Goal: Task Accomplishment & Management: Use online tool/utility

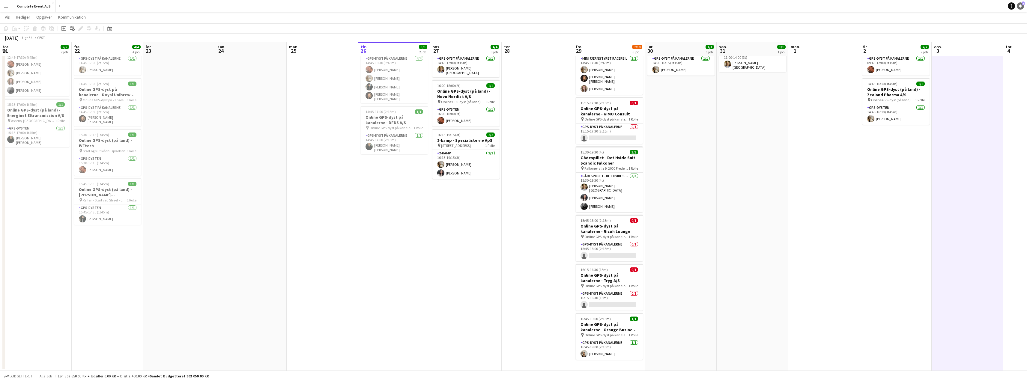
scroll to position [0, 144]
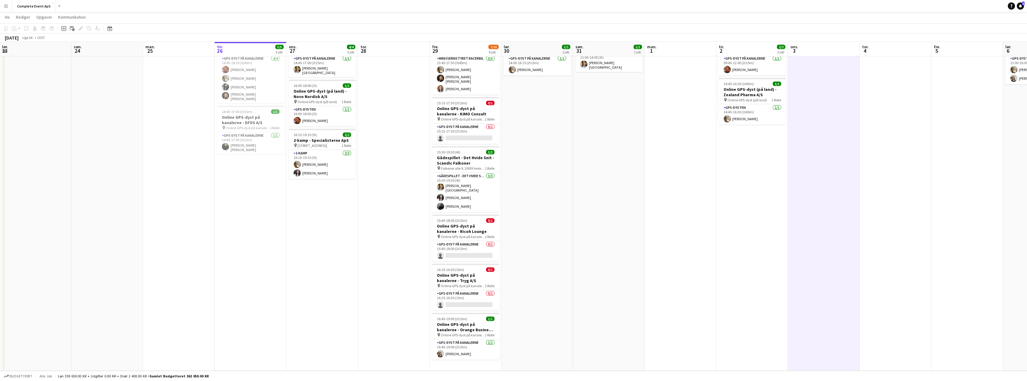
drag, startPoint x: 1021, startPoint y: 7, endPoint x: 868, endPoint y: 2, distance: 153.0
click at [1021, 7] on icon "Notifikationer" at bounding box center [1021, 6] width 4 height 4
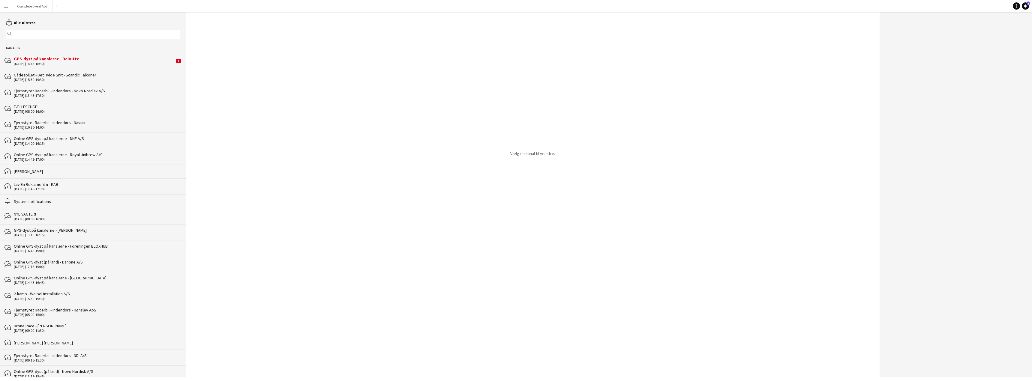
click at [82, 57] on div "GPS-dyst på kanalerne - Deloitte" at bounding box center [94, 58] width 160 height 5
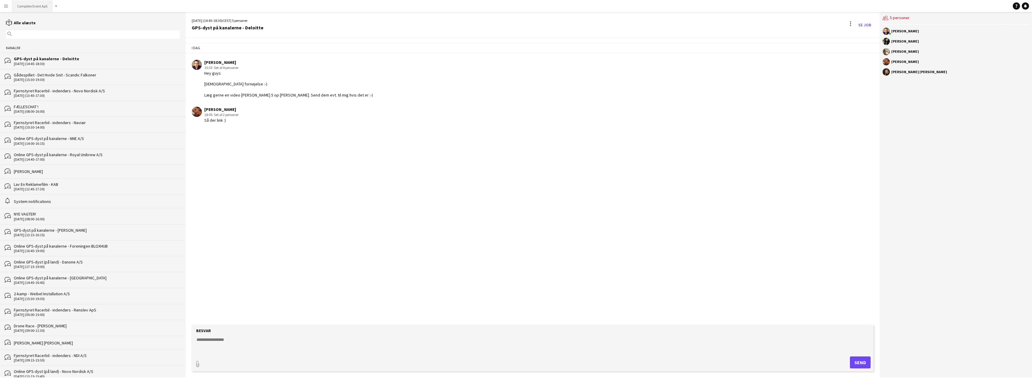
click at [32, 5] on button "Complete Event ApS Luk" at bounding box center [32, 6] width 40 height 12
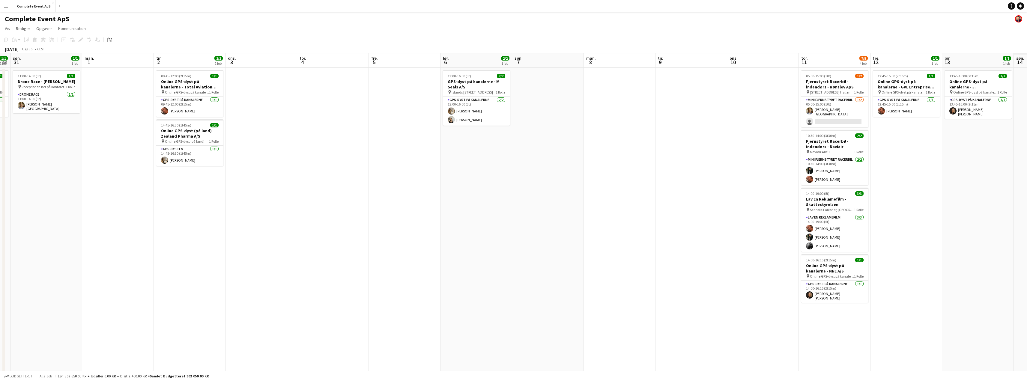
scroll to position [0, 167]
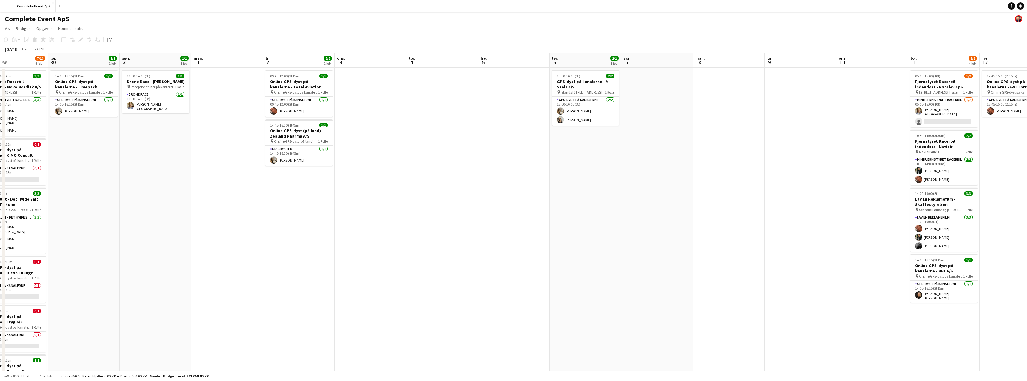
drag, startPoint x: 730, startPoint y: 180, endPoint x: 292, endPoint y: 190, distance: 438.0
click at [292, 190] on app-calendar-viewport "ons. 27 4/4 3 job tor. 28 fre. 29 7/10 6 job lør. 30 1/1 1 job søn. 31 1/1 1 jo…" at bounding box center [513, 232] width 1027 height 359
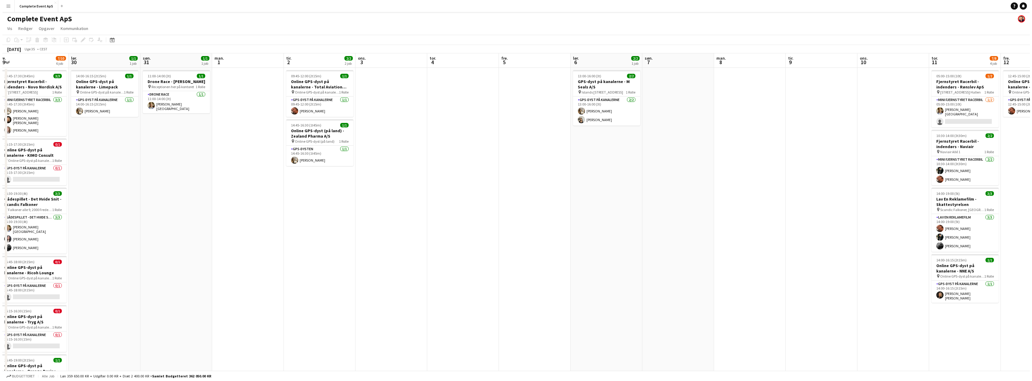
scroll to position [0, 188]
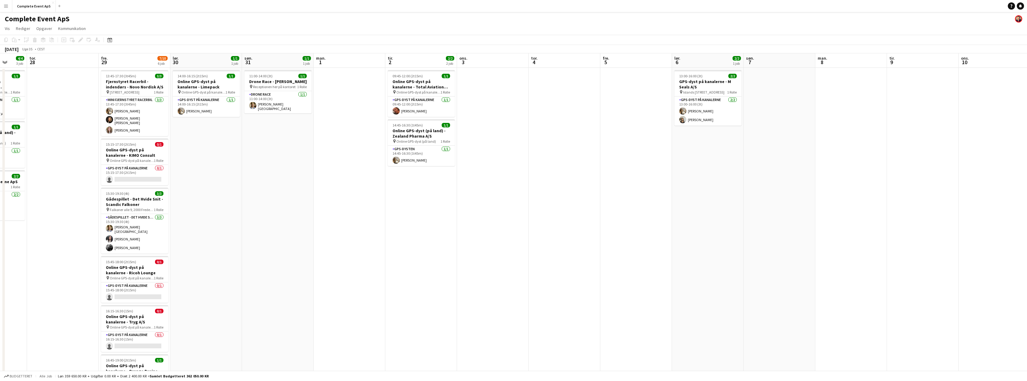
drag, startPoint x: 421, startPoint y: 163, endPoint x: 564, endPoint y: 166, distance: 142.8
click at [564, 166] on app-calendar-viewport "man. 25 tir. 26 5/5 2 job ons. 27 4/4 3 job tor. 28 fre. 29 7/10 6 job lør. 30 …" at bounding box center [513, 232] width 1027 height 359
click at [1018, 19] on app-user-avatar at bounding box center [1018, 18] width 7 height 7
click at [1019, 19] on app-user-avatar at bounding box center [1018, 18] width 7 height 7
drag, startPoint x: 1021, startPoint y: 7, endPoint x: 1000, endPoint y: 11, distance: 21.5
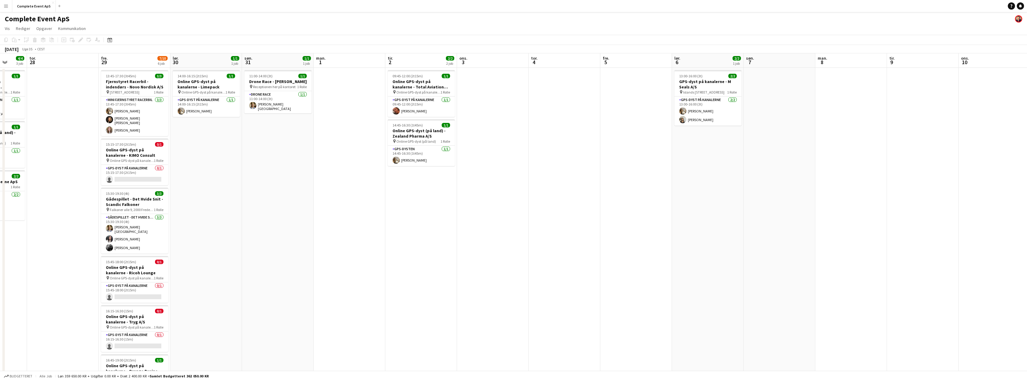
click at [1021, 7] on icon at bounding box center [1020, 5] width 3 height 3
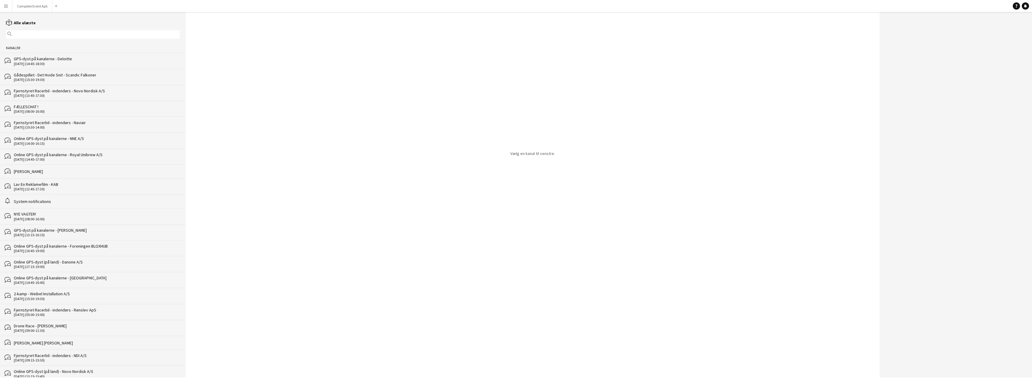
click at [23, 23] on link "reading Alle ulæste" at bounding box center [21, 22] width 30 height 5
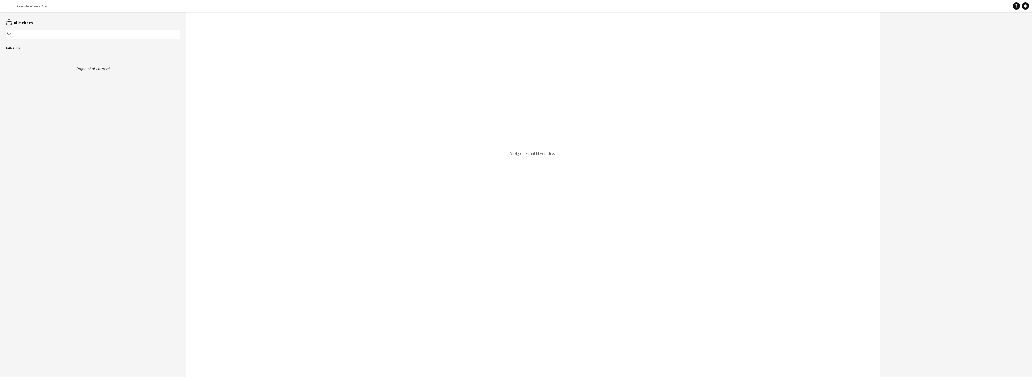
click at [26, 21] on link "reading Alle chats" at bounding box center [19, 22] width 27 height 5
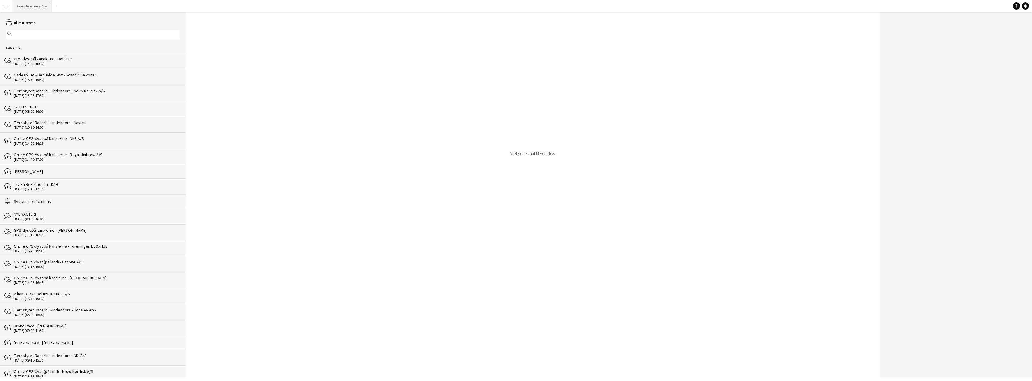
click at [31, 4] on button "Complete Event ApS Luk" at bounding box center [32, 6] width 40 height 12
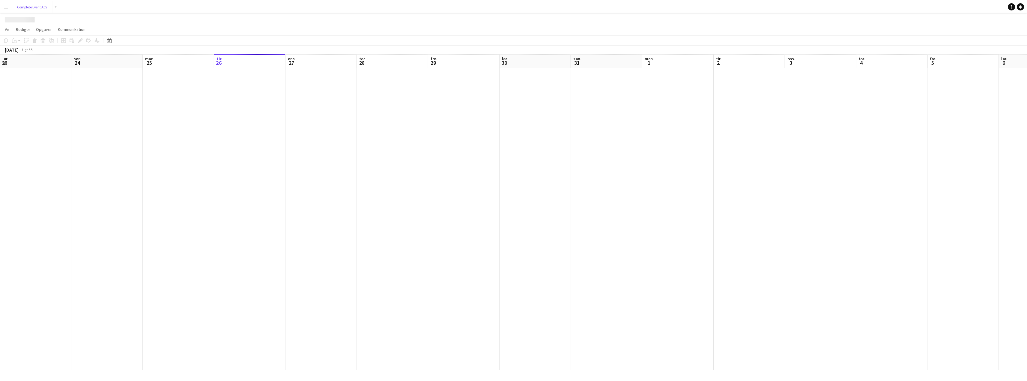
scroll to position [0, 143]
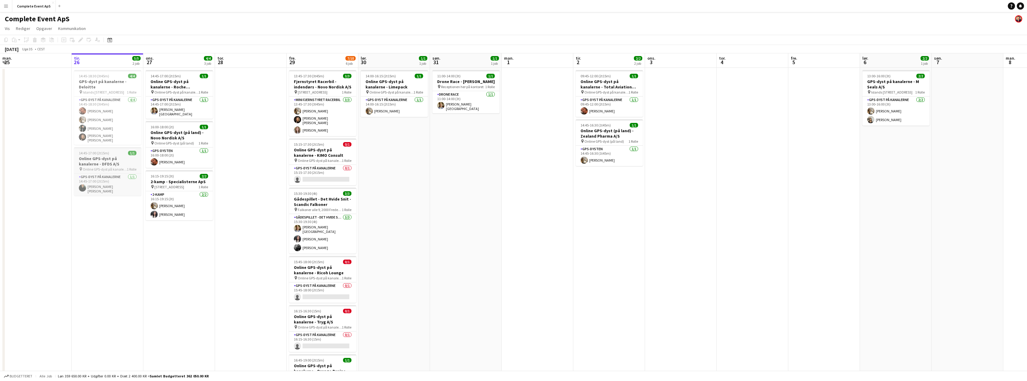
click at [119, 152] on div "14:45-17:00 (2t15m) 1/1" at bounding box center [107, 153] width 67 height 4
click at [119, 152] on div "14:45-17:00 (2t15m) 1/1" at bounding box center [108, 153] width 66 height 4
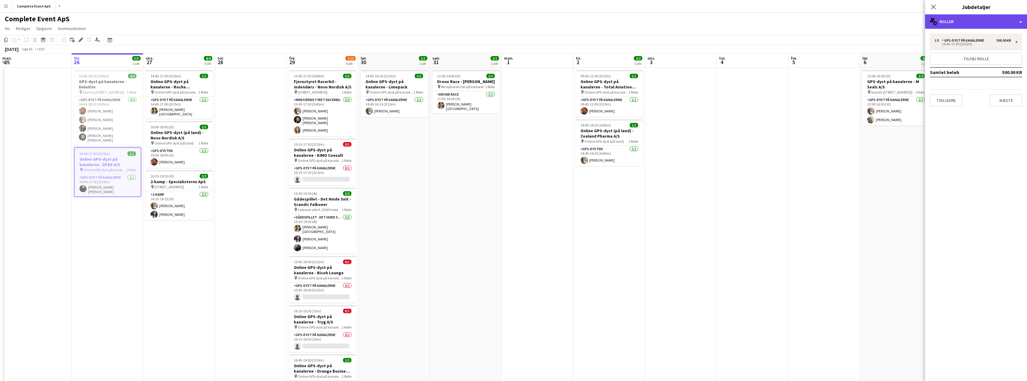
click at [963, 21] on div "multiple-users-add Roller" at bounding box center [976, 21] width 102 height 14
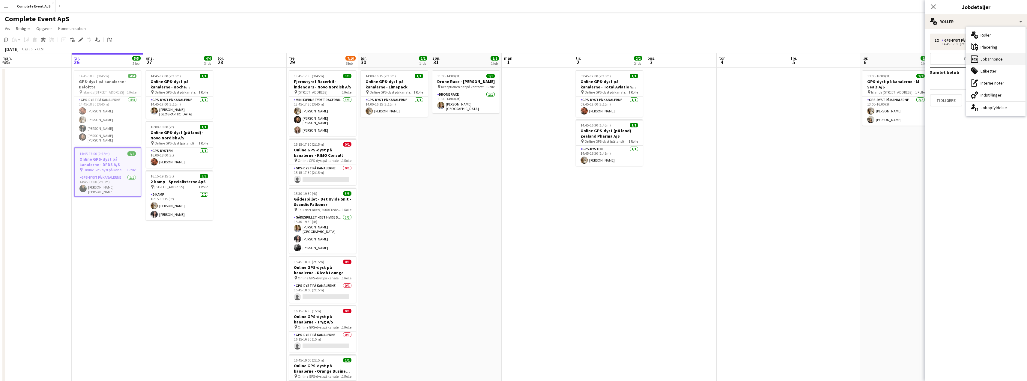
click at [988, 59] on div "ads-window Jobannonce" at bounding box center [995, 59] width 59 height 12
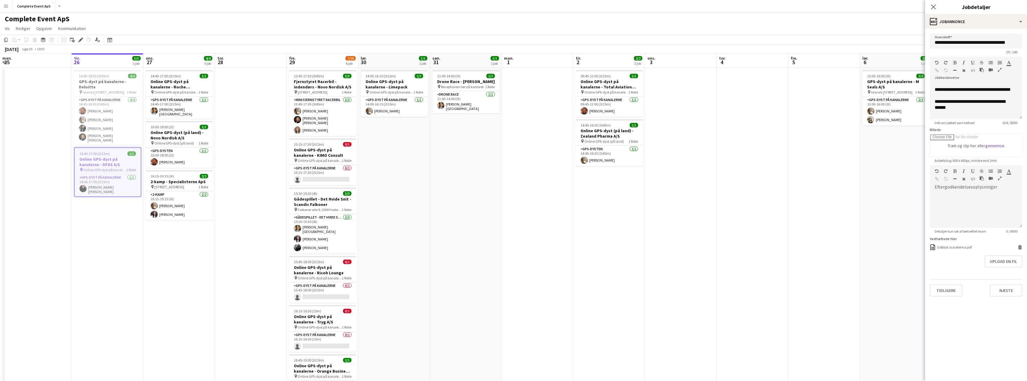
scroll to position [120, 0]
click at [699, 201] on app-date-cell at bounding box center [681, 240] width 72 height 345
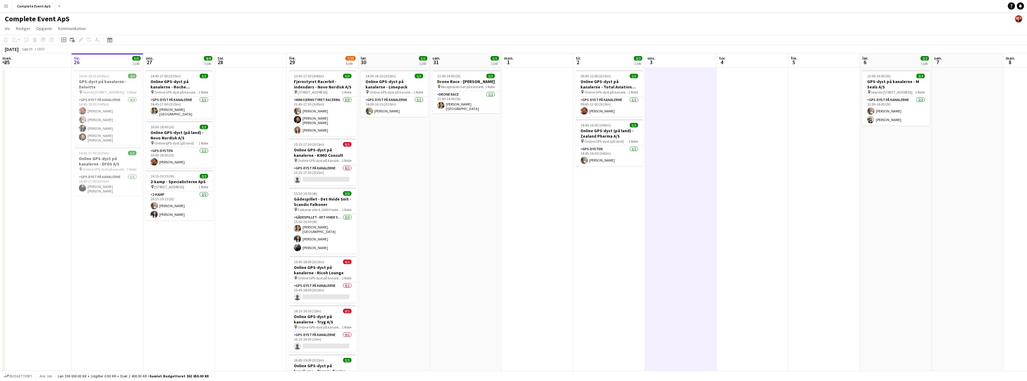
click at [112, 43] on div "Datovælger" at bounding box center [109, 39] width 7 height 7
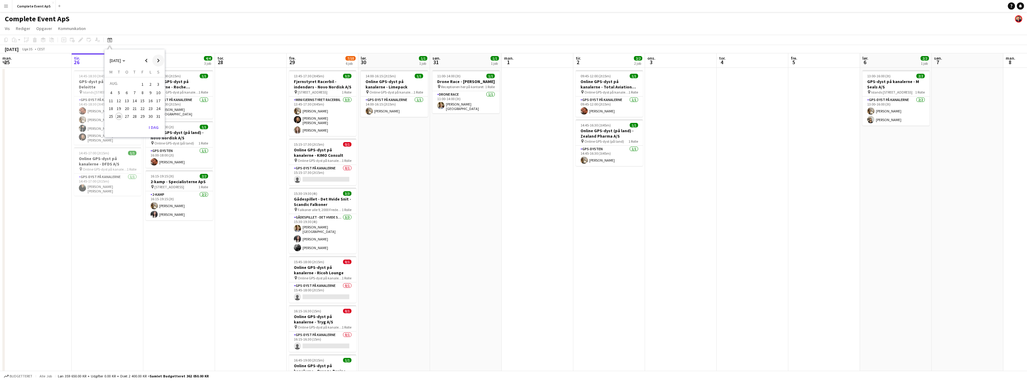
click at [160, 59] on span "Next month" at bounding box center [158, 61] width 12 height 12
click at [150, 98] on span "13" at bounding box center [150, 99] width 7 height 7
